Goal: Task Accomplishment & Management: Manage account settings

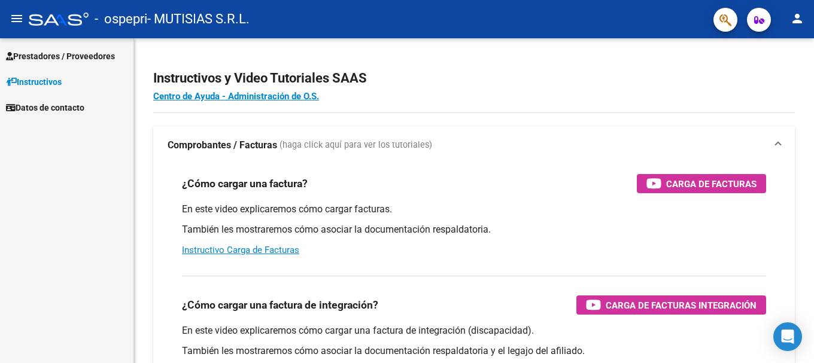
click at [86, 57] on span "Prestadores / Proveedores" at bounding box center [60, 56] width 109 height 13
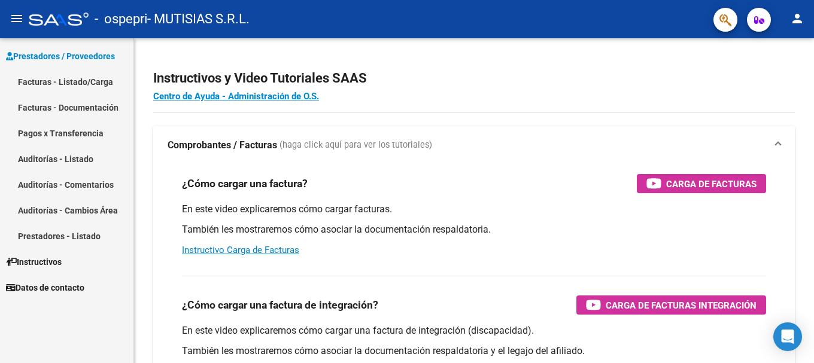
click at [73, 79] on link "Facturas - Listado/Carga" at bounding box center [67, 82] width 134 height 26
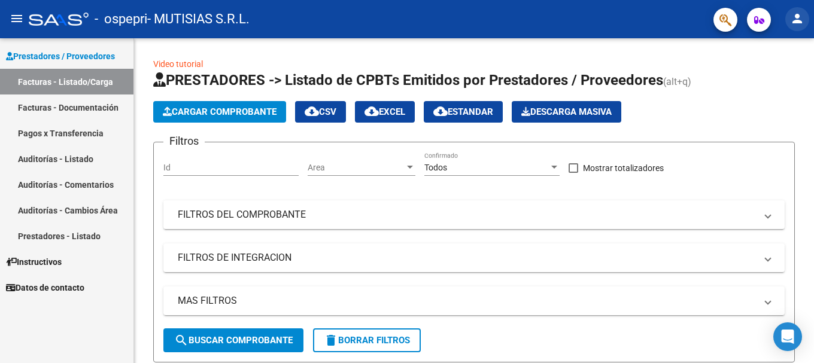
click at [798, 19] on mat-icon "person" at bounding box center [797, 18] width 14 height 14
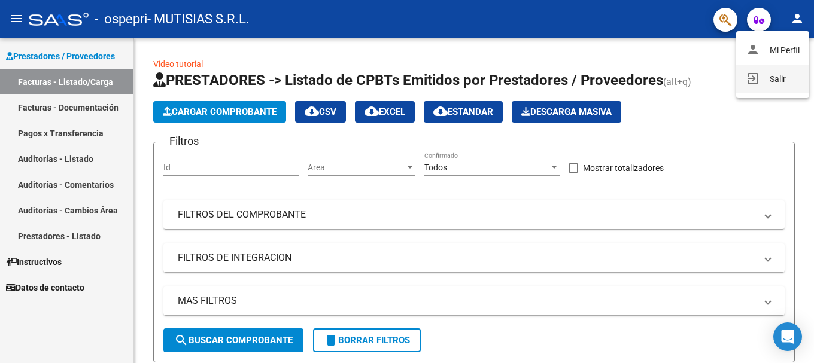
click at [768, 77] on button "exit_to_app Salir" at bounding box center [773, 79] width 73 height 29
